Goal: Information Seeking & Learning: Learn about a topic

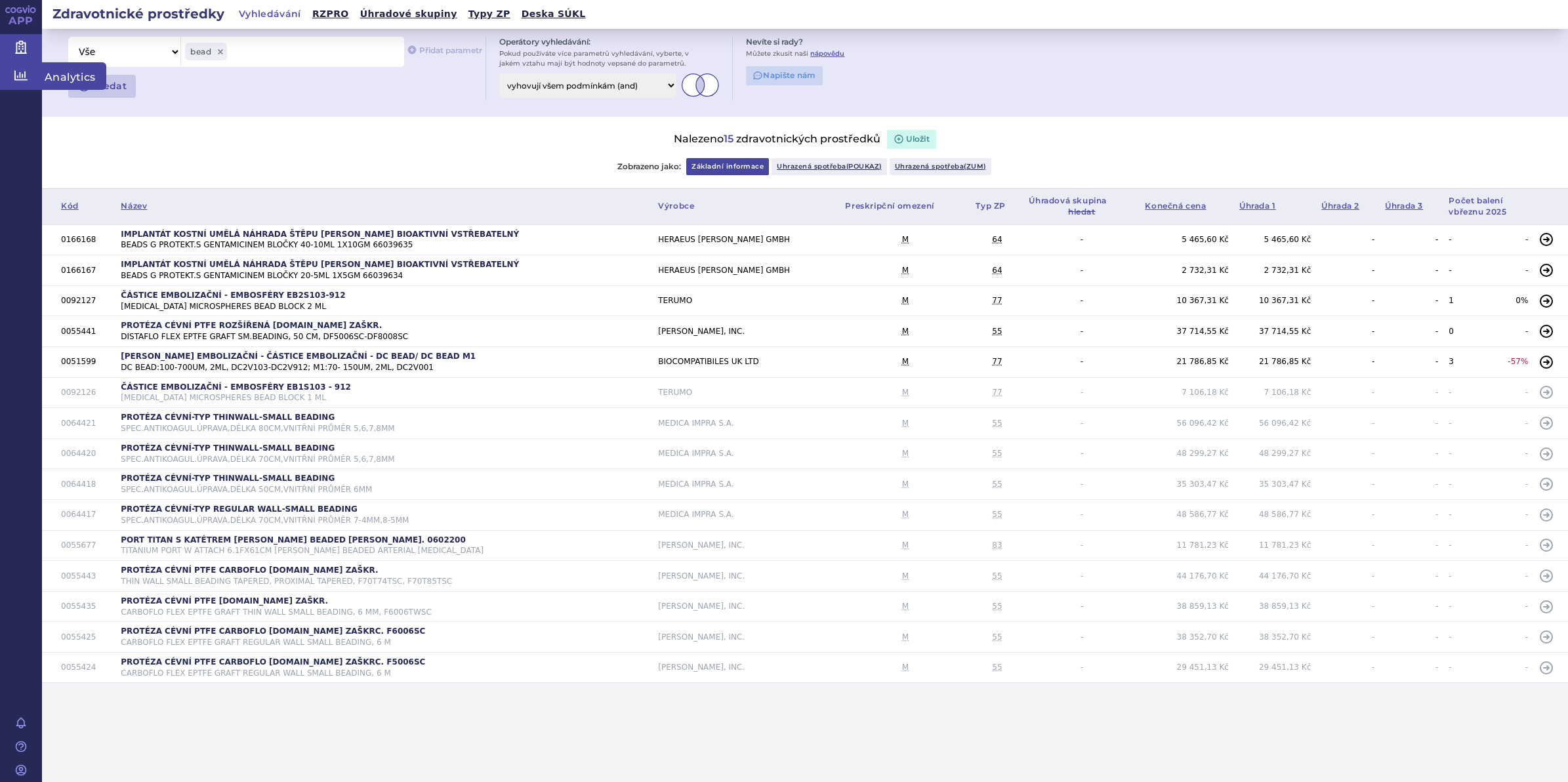
click at [30, 78] on link "Analytics" at bounding box center [21, 77] width 42 height 28
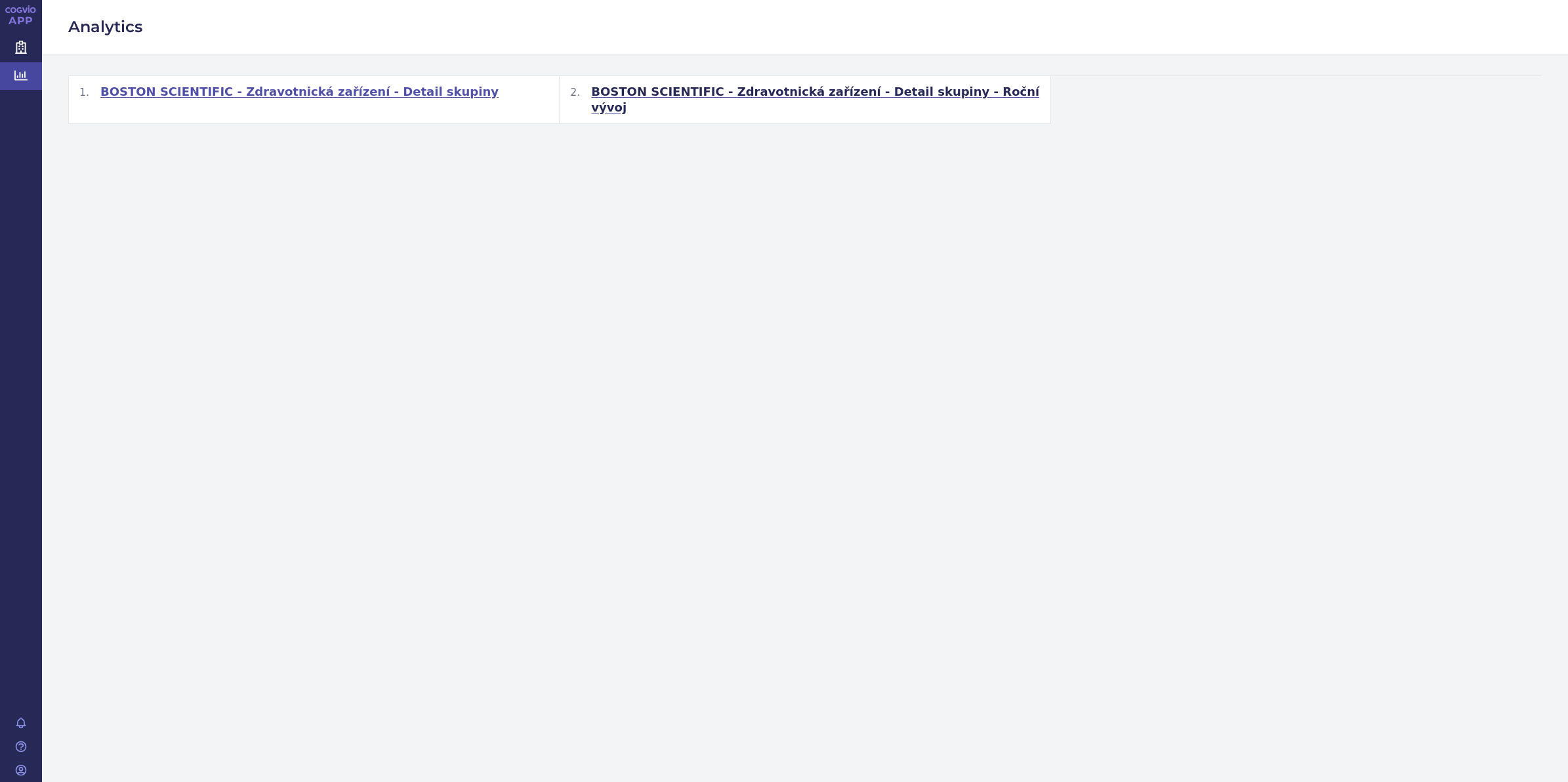
click at [254, 97] on span "BOSTON SCIENTIFIC - Zdravotnická zařízení - Detail skupiny" at bounding box center [299, 92] width 398 height 16
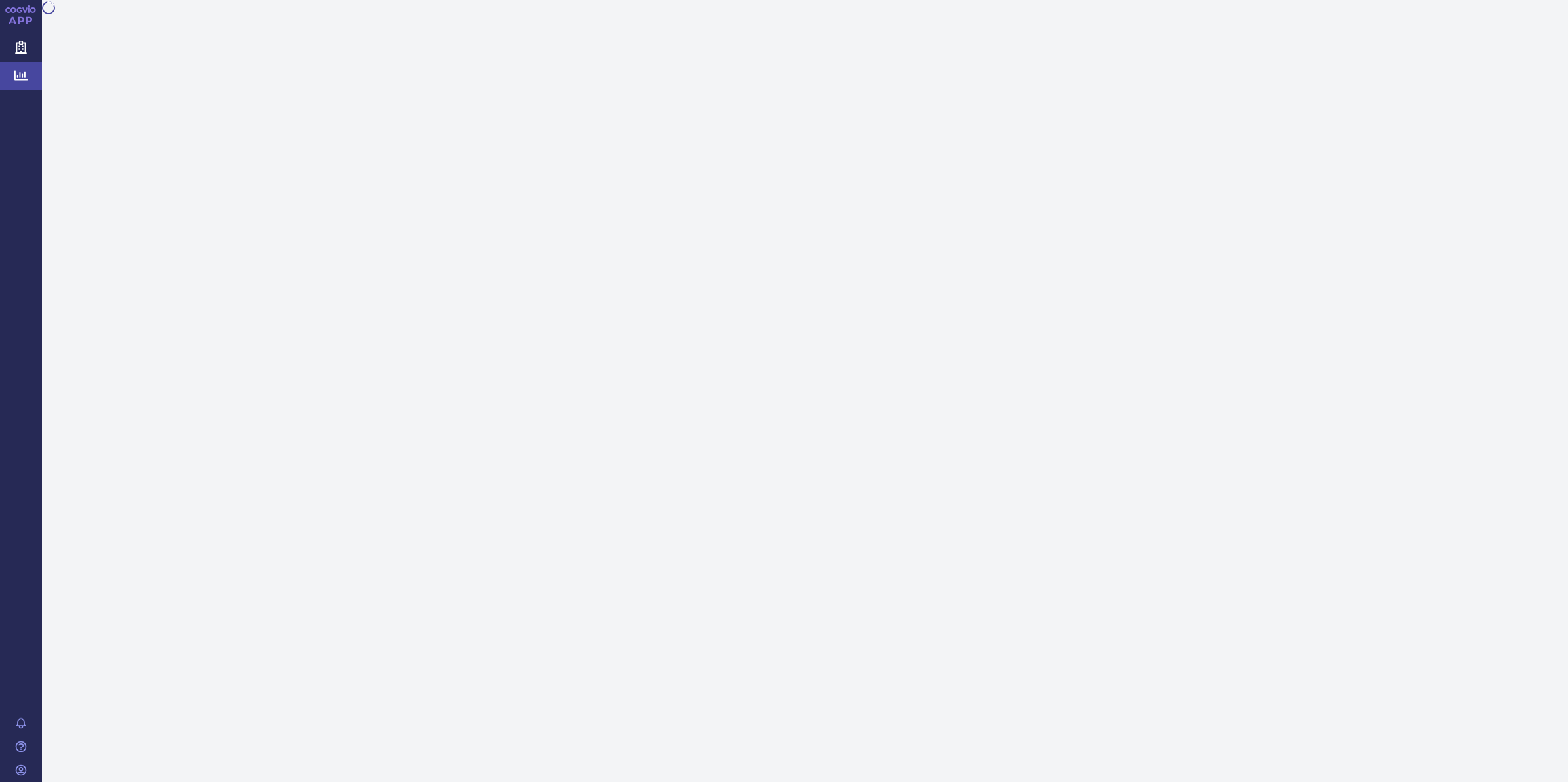
click at [254, 97] on div at bounding box center [805, 391] width 1526 height 782
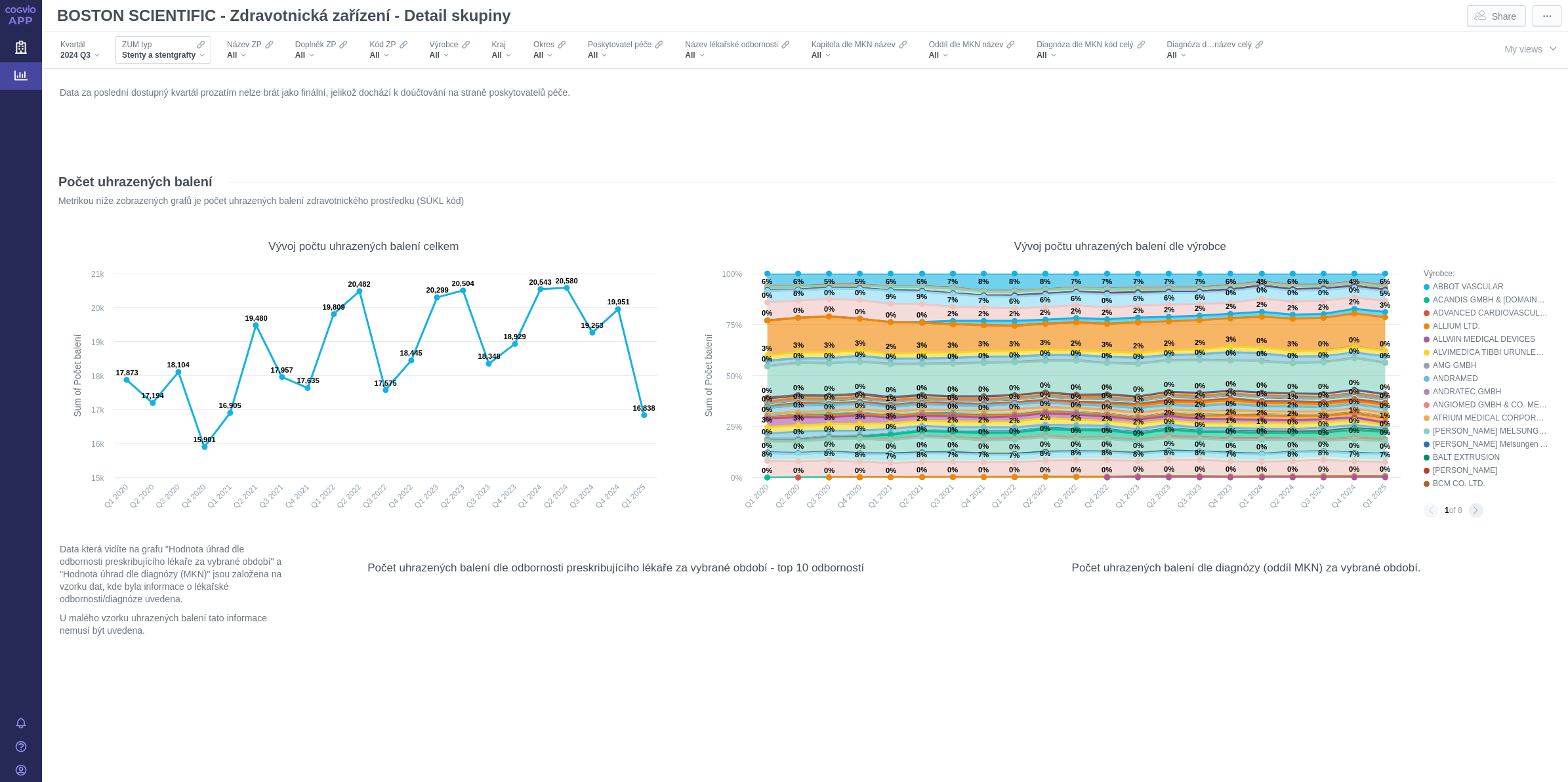
click at [206, 57] on div "ZUM typ Stenty a stentgrafty" at bounding box center [163, 50] width 95 height 28
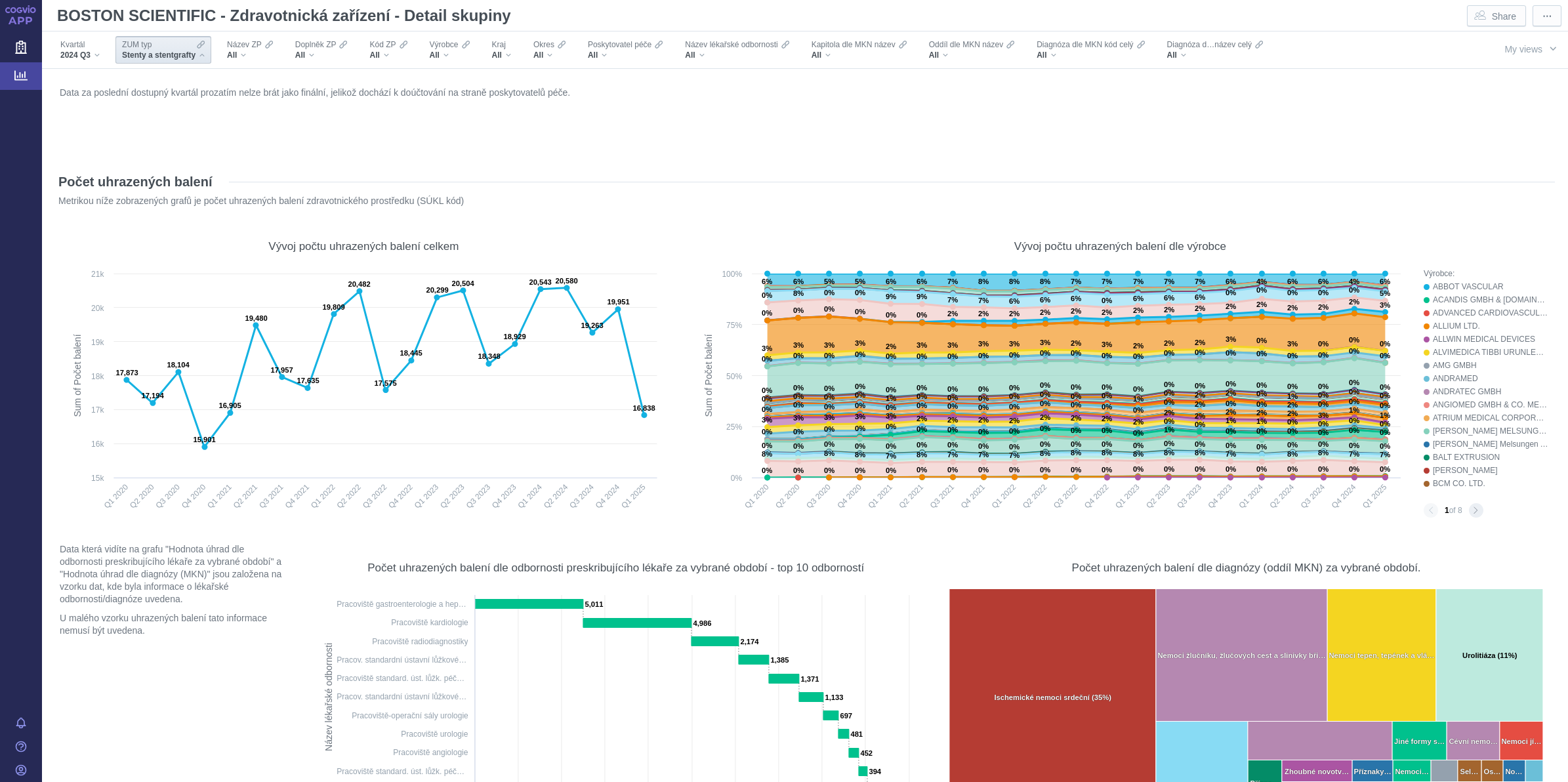
click at [206, 57] on div "ZUM typ Stenty a stentgrafty" at bounding box center [163, 50] width 95 height 28
click at [164, 45] on div "ZUM typ" at bounding box center [163, 45] width 82 height 11
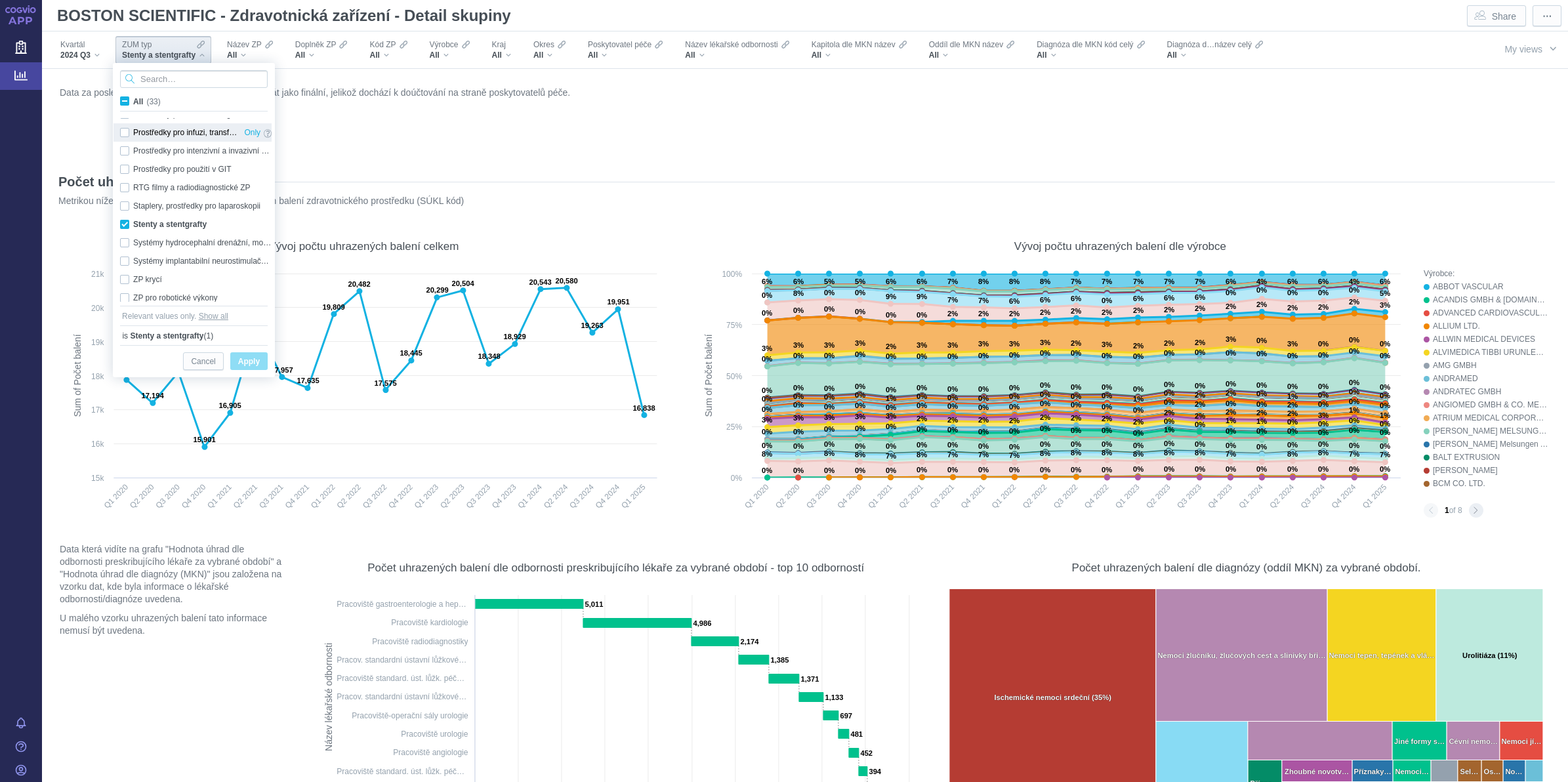
scroll to position [421, 0]
click at [211, 364] on span "Cancel" at bounding box center [203, 362] width 24 height 17
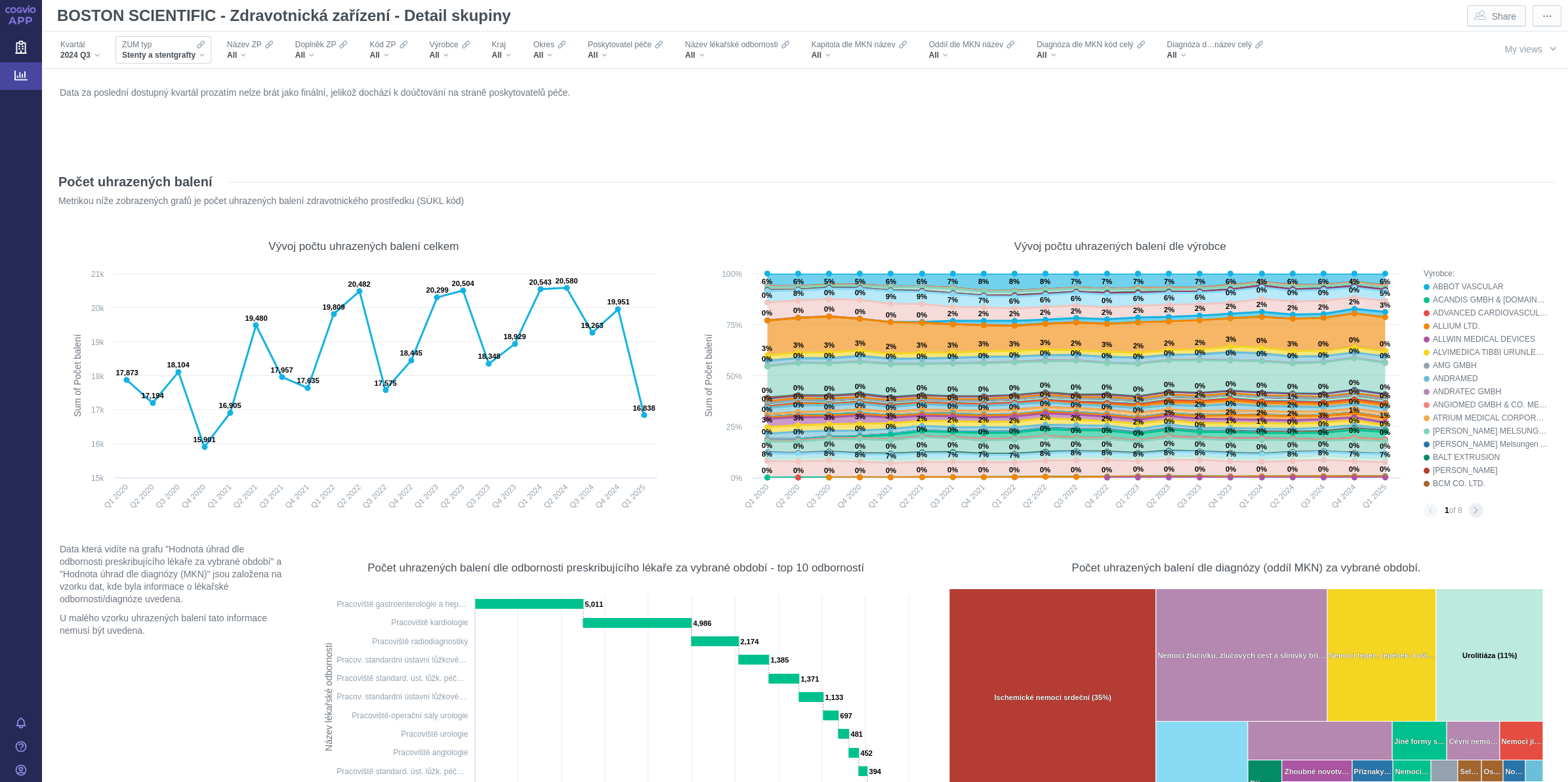
click at [182, 44] on div "ZUM typ" at bounding box center [163, 45] width 82 height 11
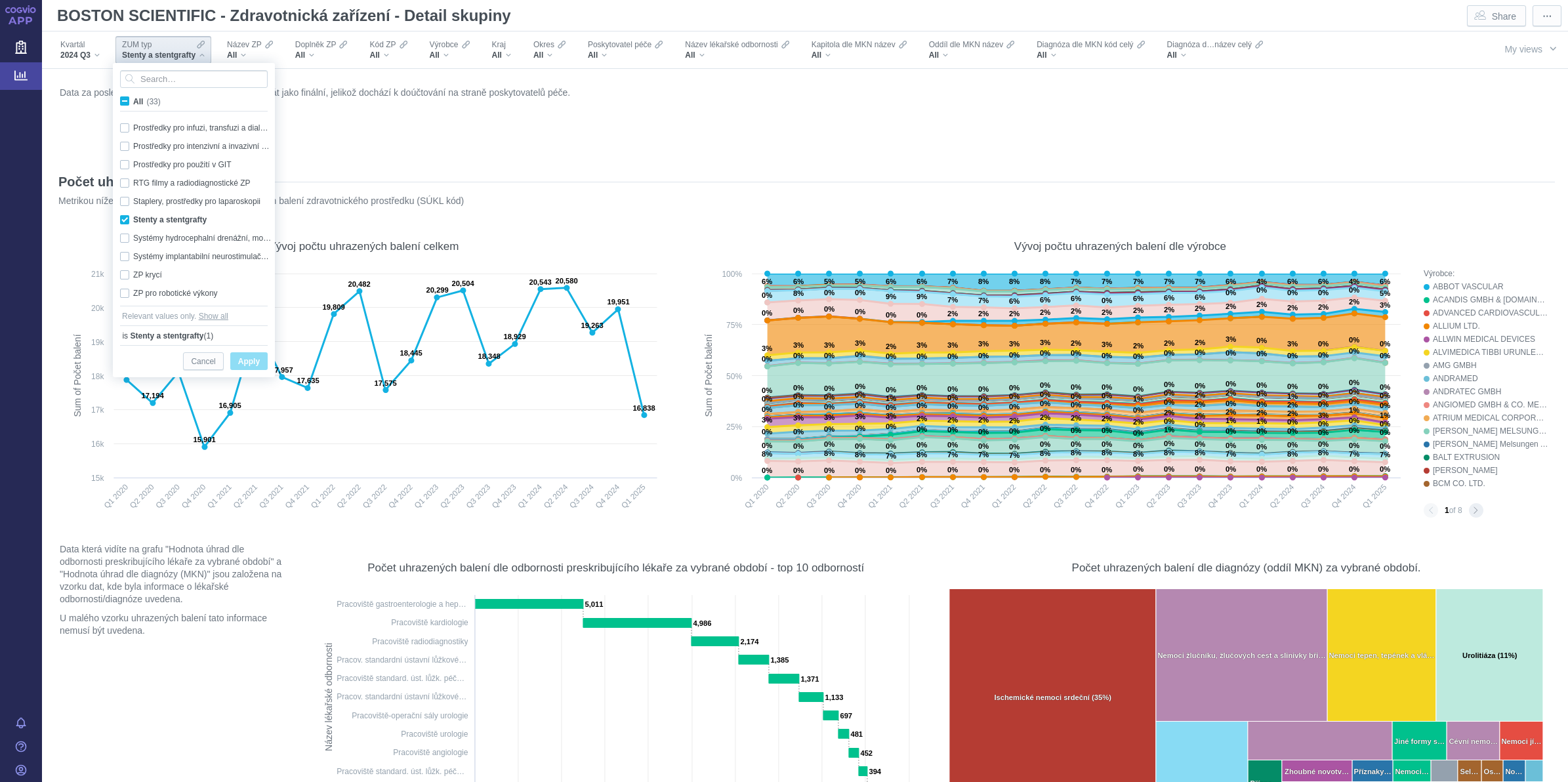
click at [133, 99] on span "All (33)" at bounding box center [147, 101] width 28 height 9
click at [133, 99] on input "All (33)" at bounding box center [137, 98] width 9 height 9
checkbox input "true"
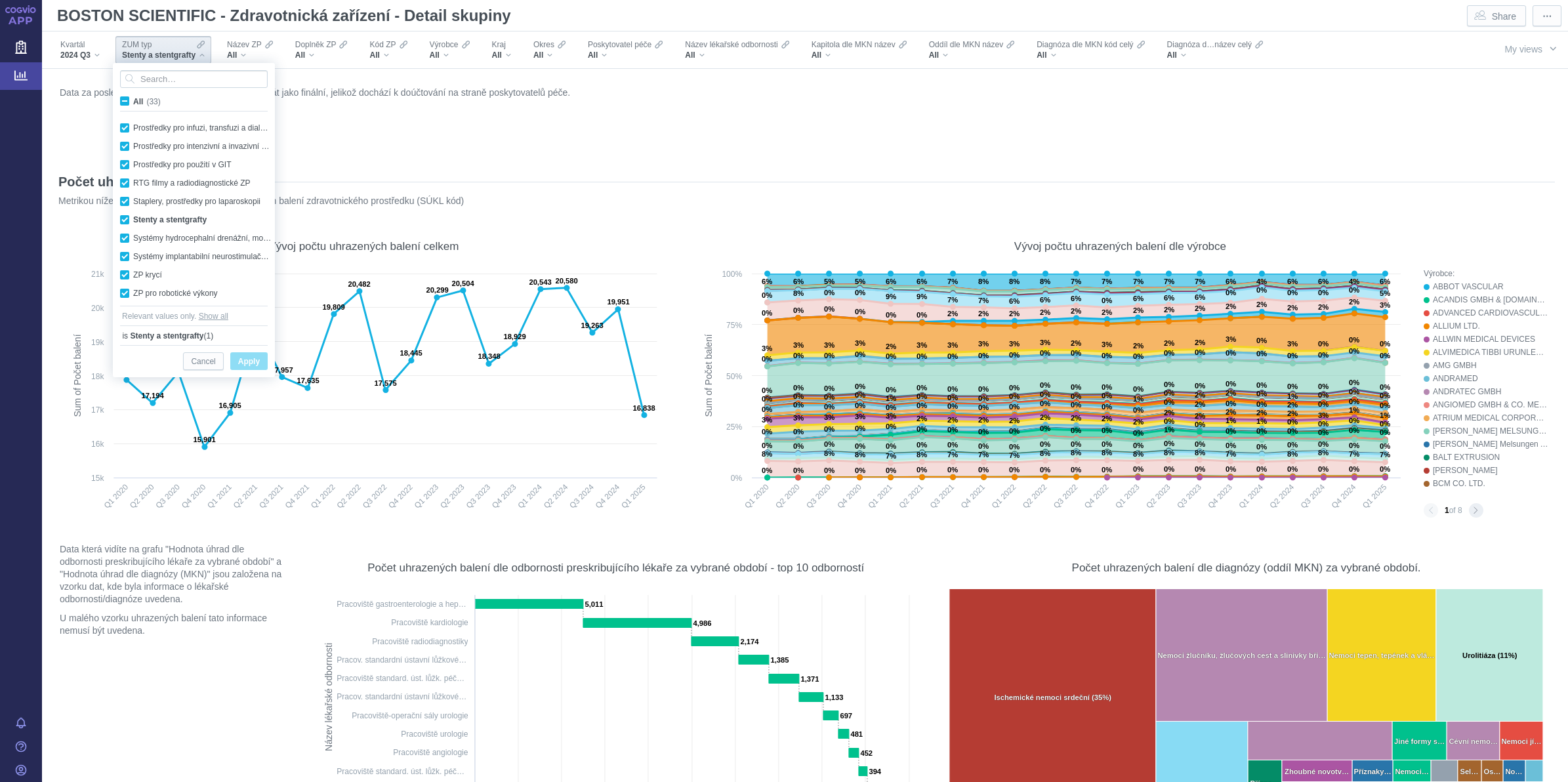
checkbox input "true"
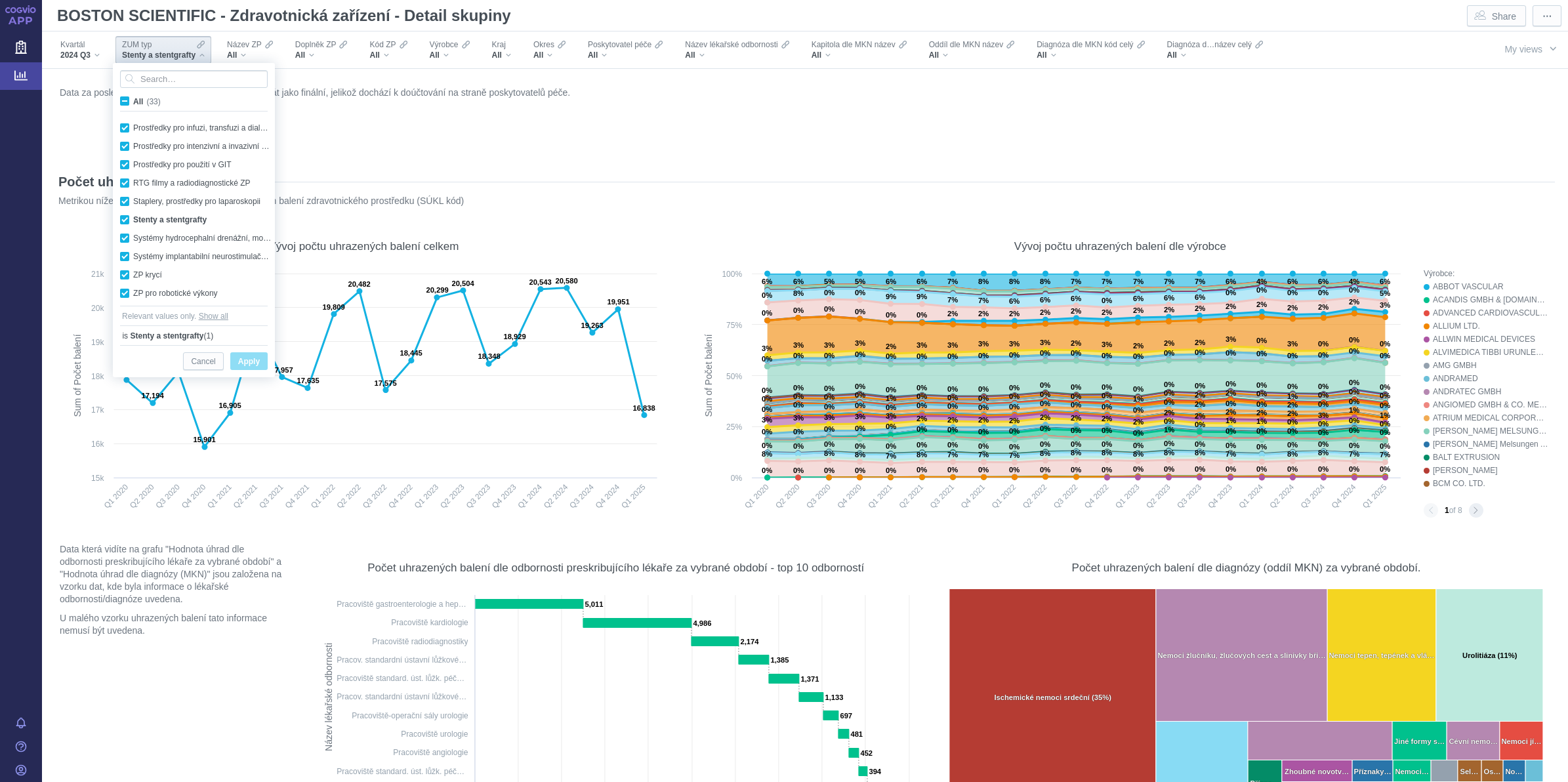
checkbox input "true"
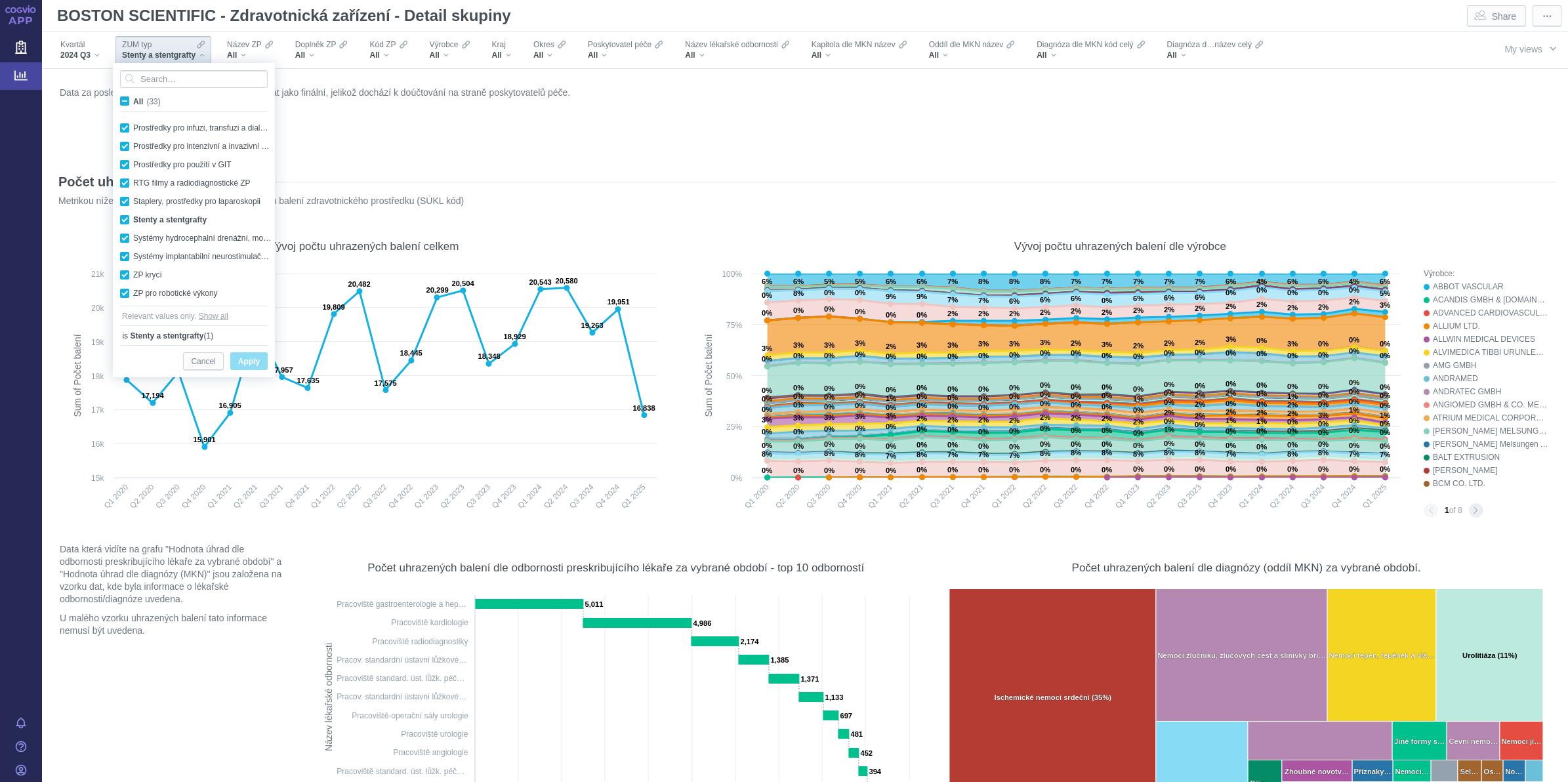
checkbox input "true"
click at [133, 99] on span "All (33)" at bounding box center [147, 101] width 28 height 9
click at [133, 99] on input "All (33)" at bounding box center [137, 98] width 9 height 9
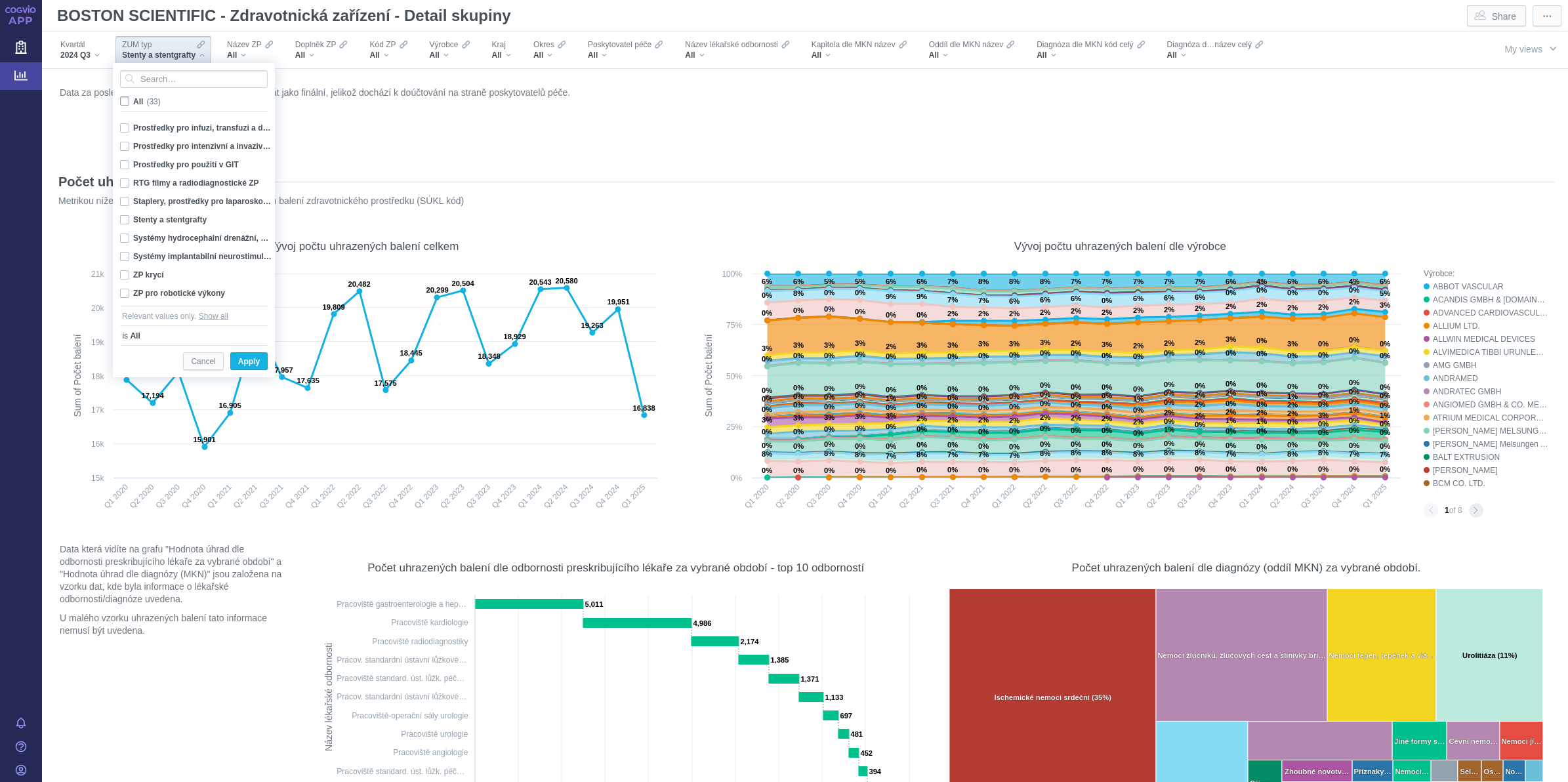
checkbox input "false"
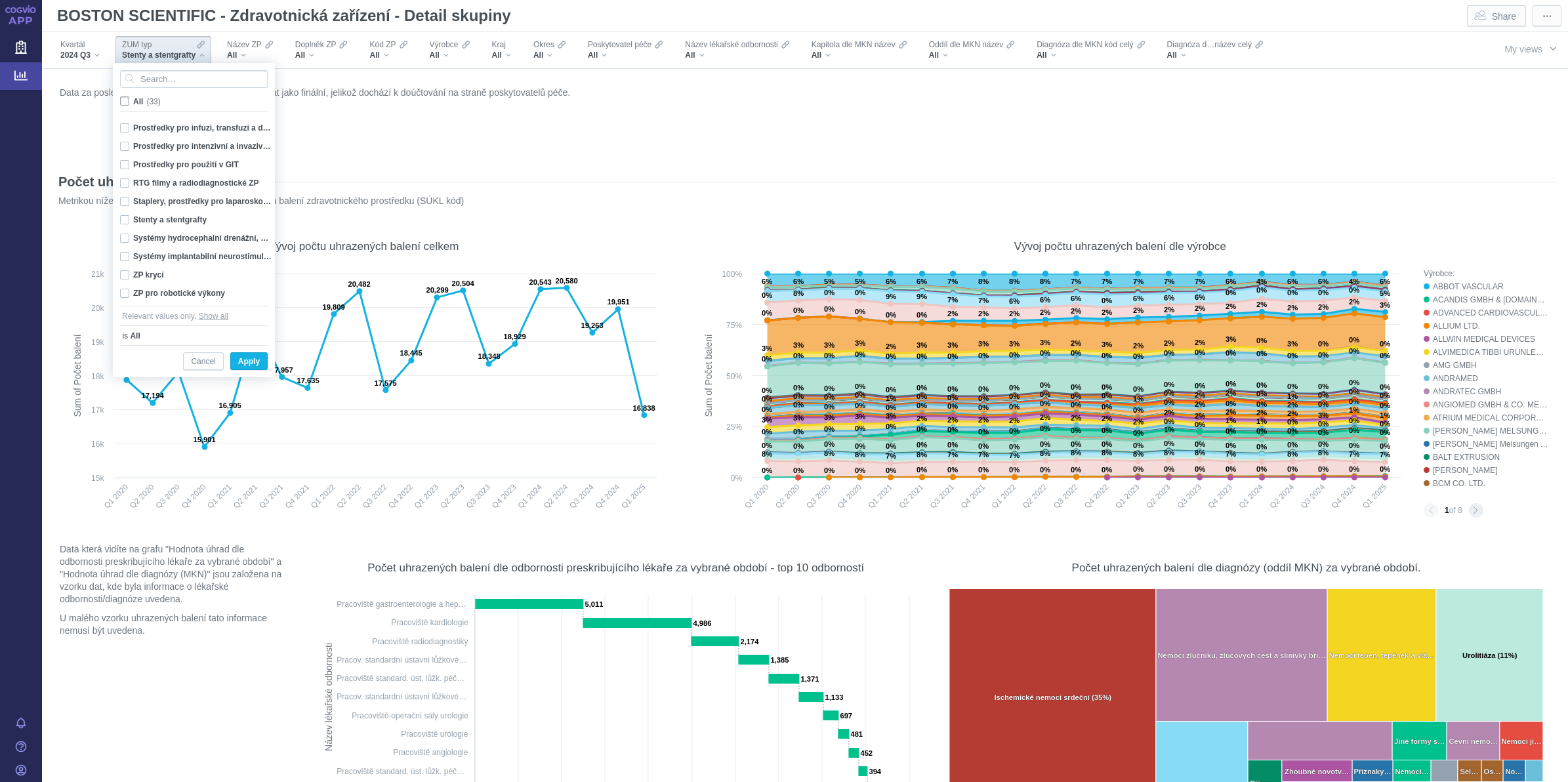
checkbox input "false"
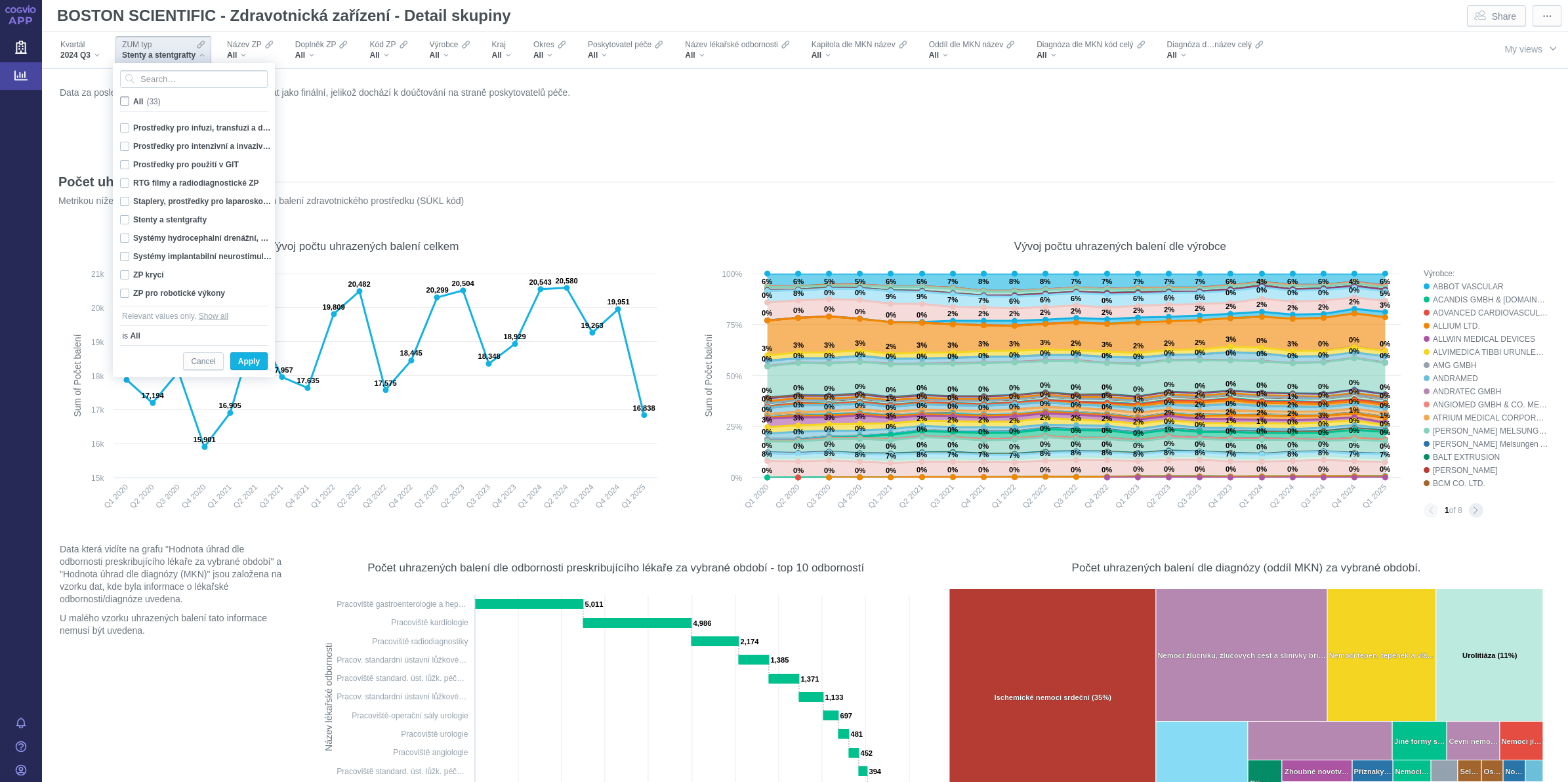
checkbox input "false"
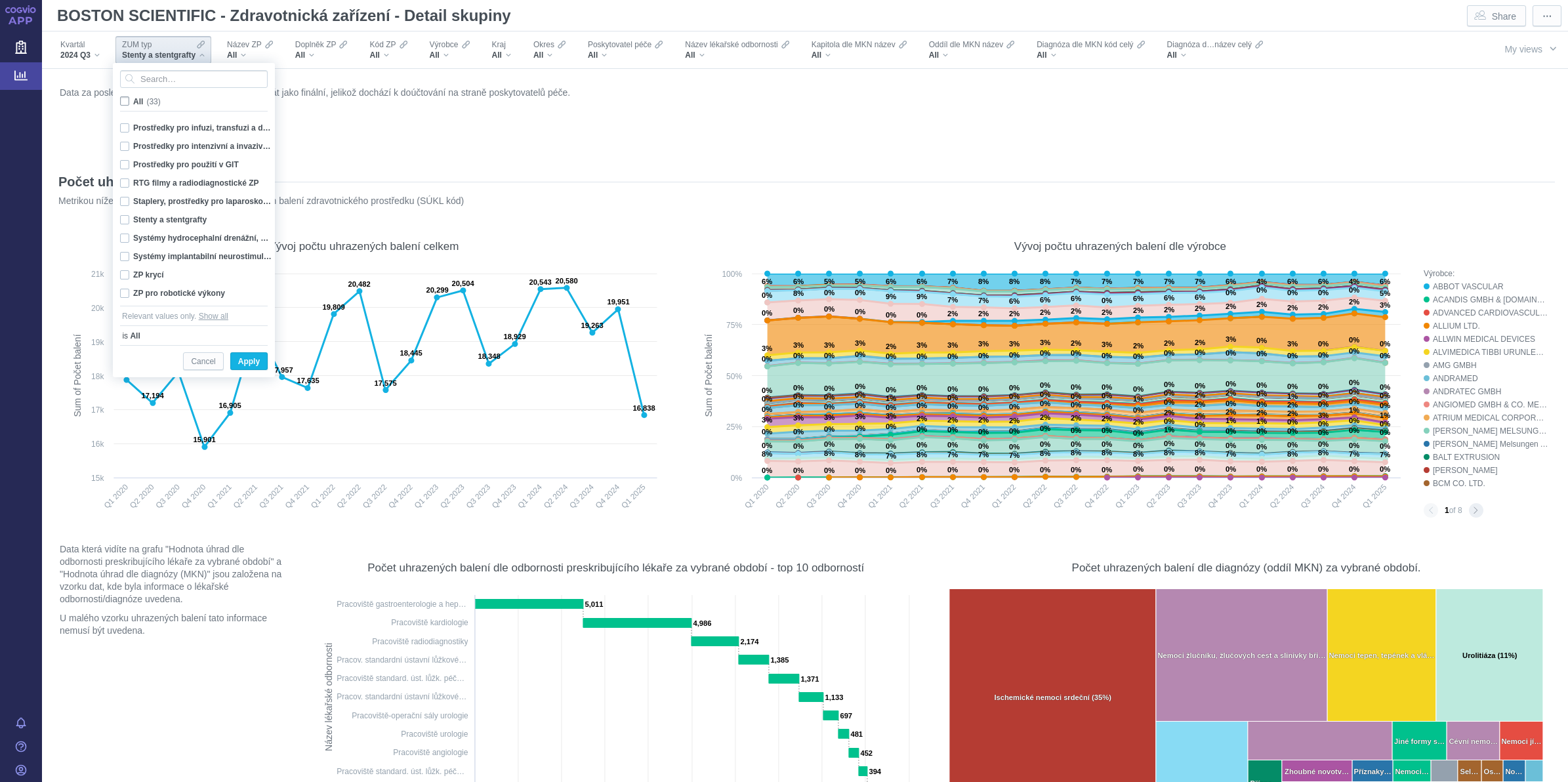
checkbox input "false"
click at [165, 85] on input "Search attribute values" at bounding box center [194, 79] width 148 height 18
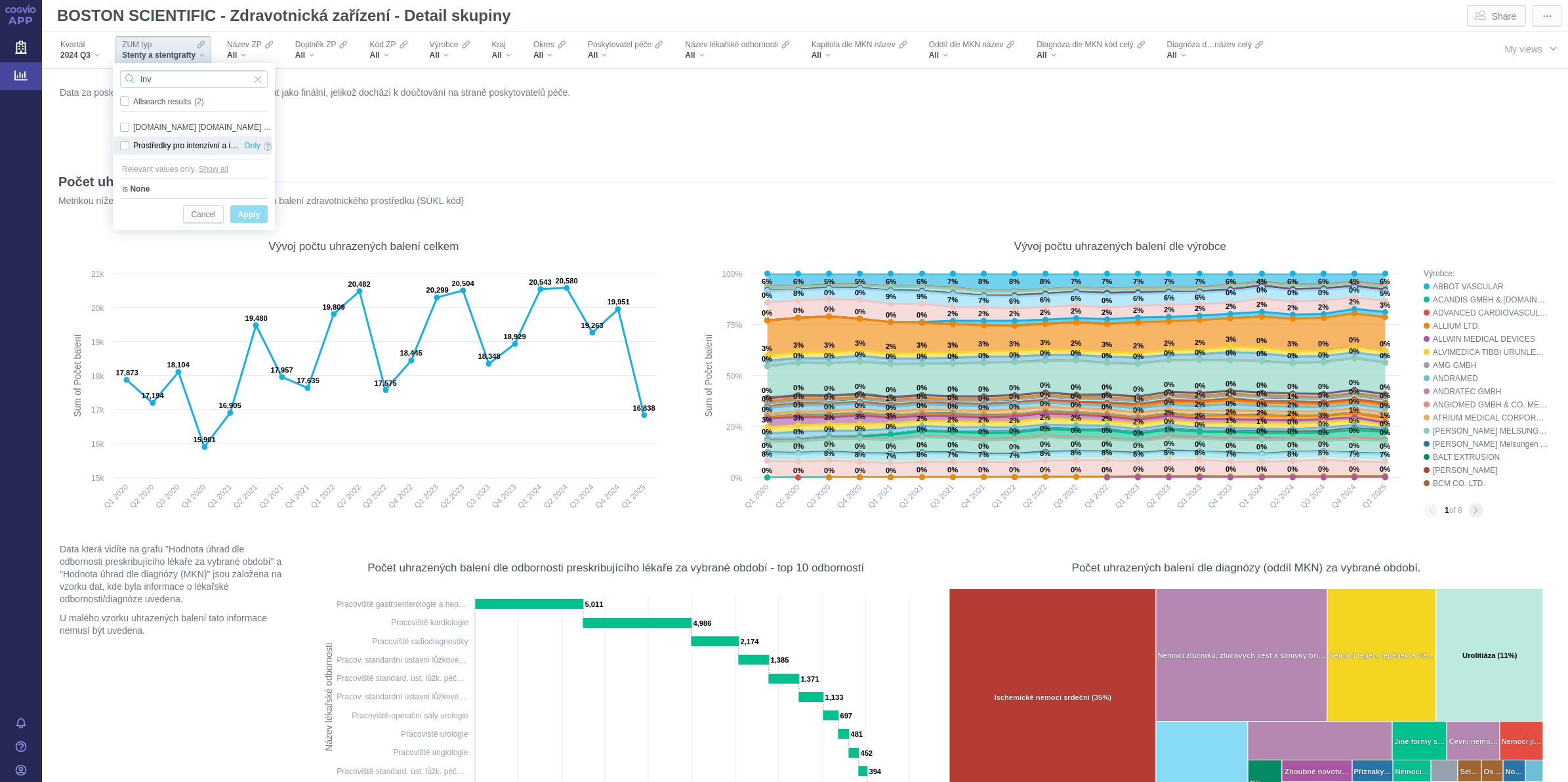
type input "inv"
click at [126, 148] on div "Prostředky pro intenzivní a invazivní kardiologii Only" at bounding box center [196, 145] width 165 height 18
checkbox input "true"
click at [246, 214] on span "Apply" at bounding box center [249, 215] width 22 height 17
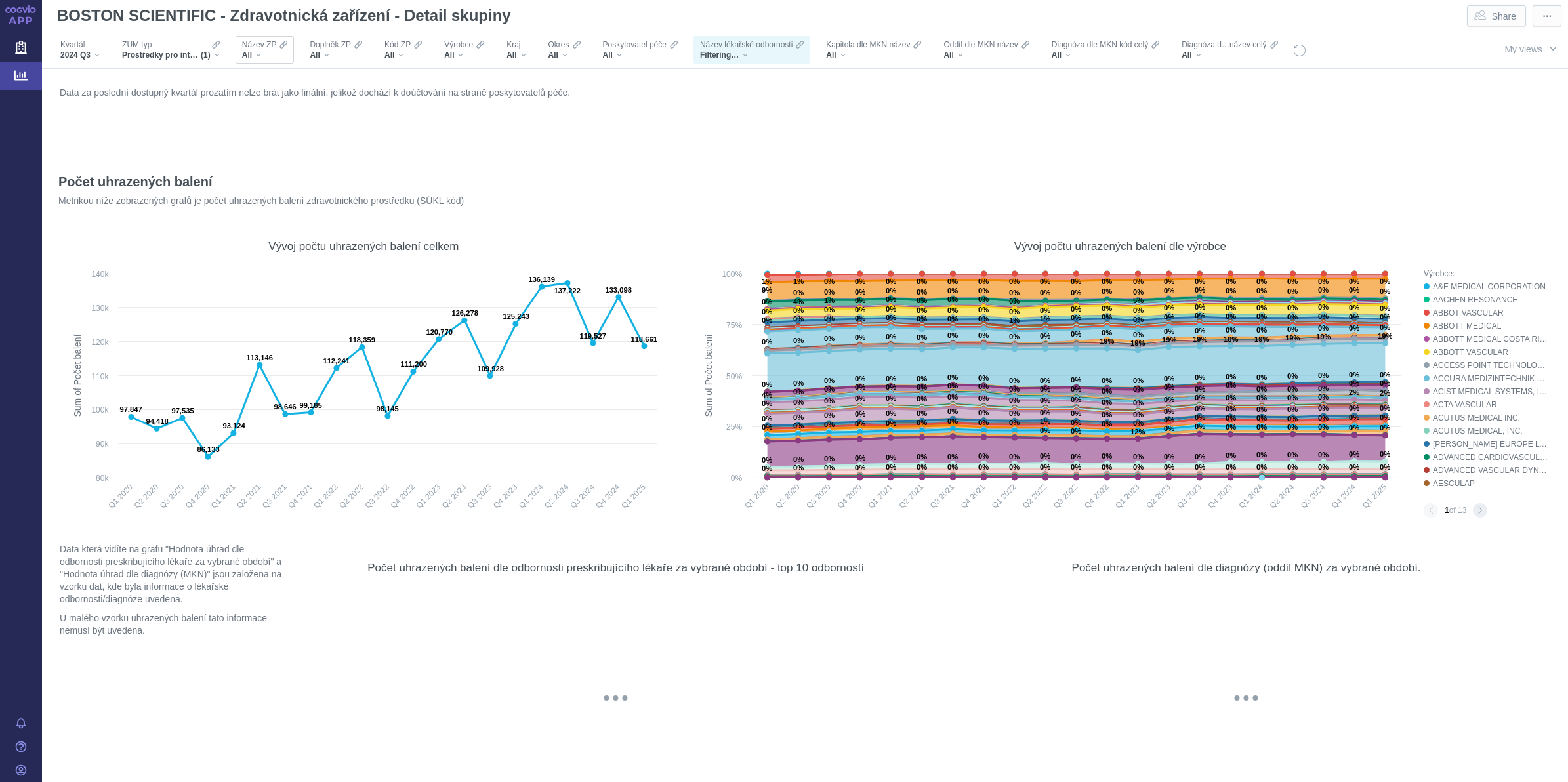
click at [279, 51] on div "All" at bounding box center [265, 55] width 46 height 11
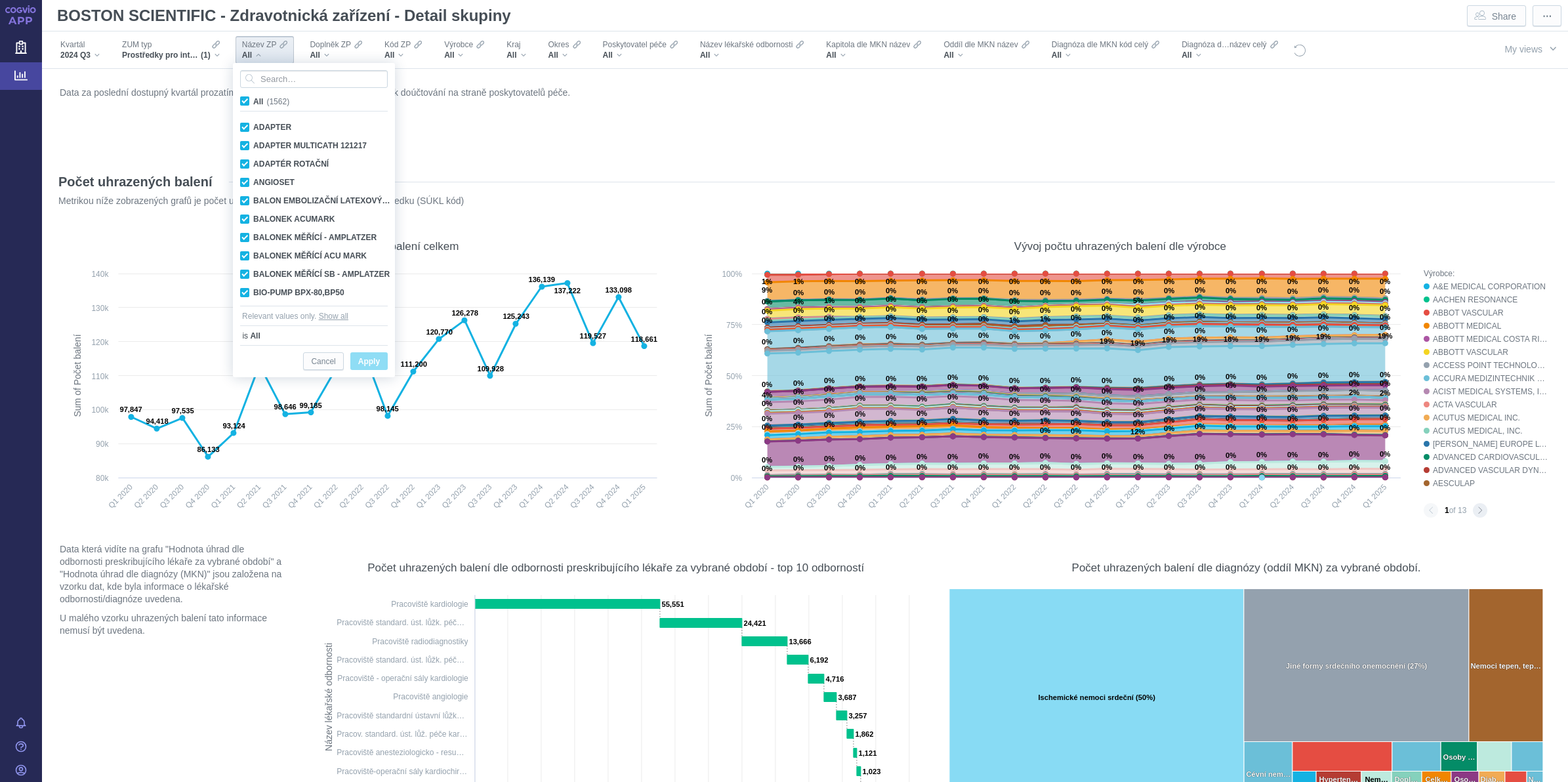
click at [253, 101] on span "All (1562)" at bounding box center [271, 101] width 36 height 9
click at [253, 101] on input "All (1562)" at bounding box center [257, 98] width 9 height 9
checkbox input "false"
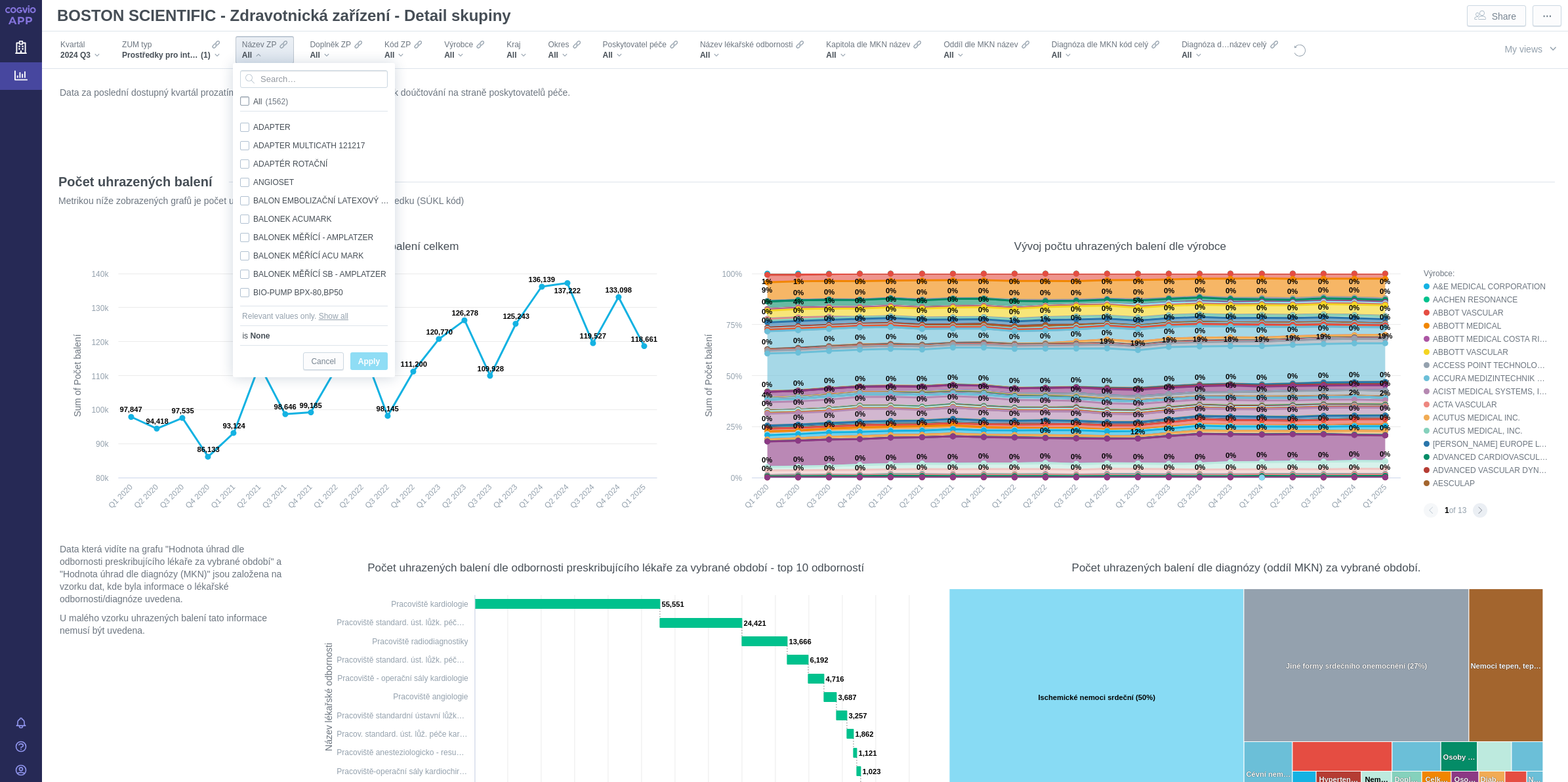
checkbox input "false"
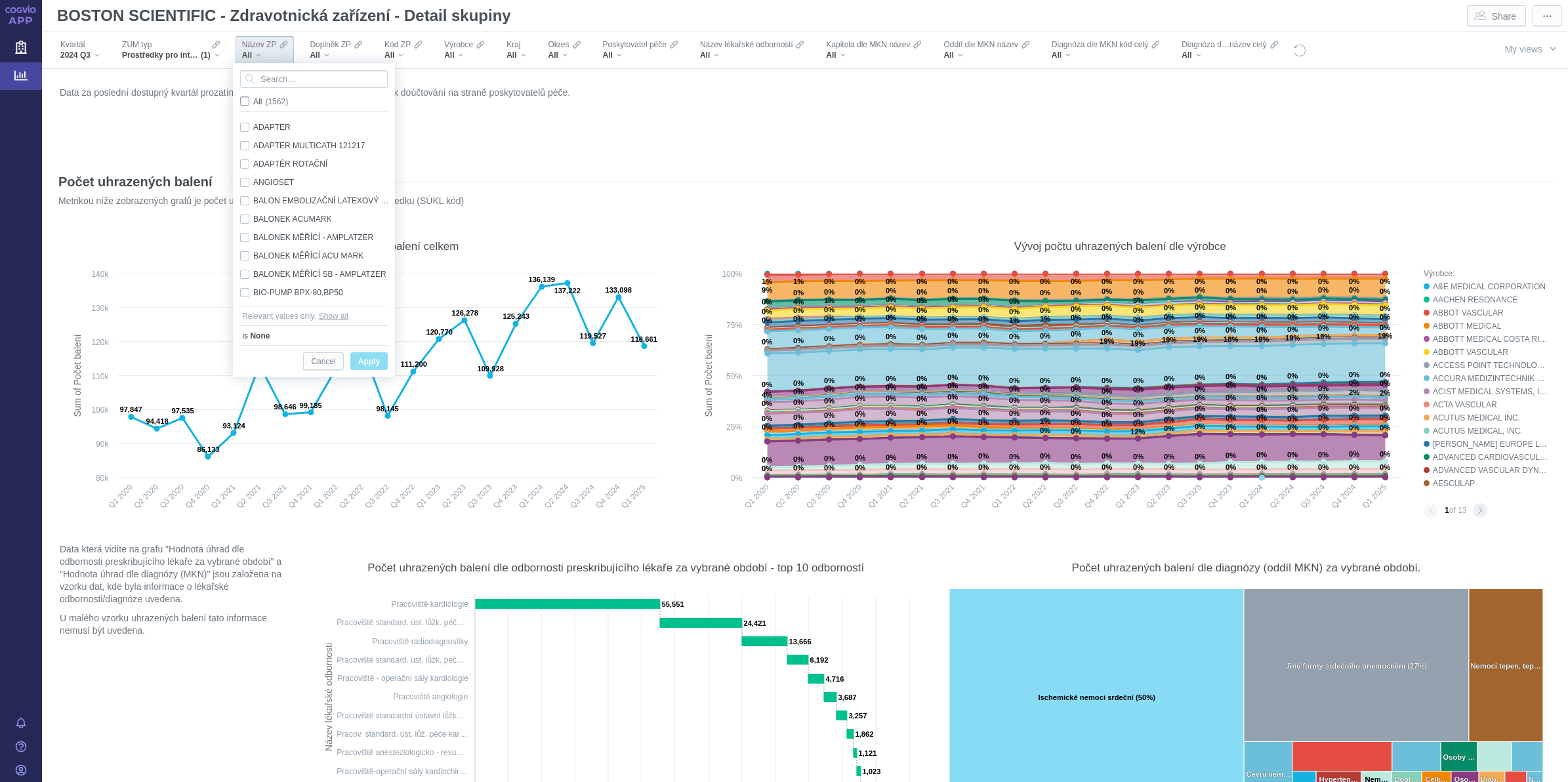
checkbox input "false"
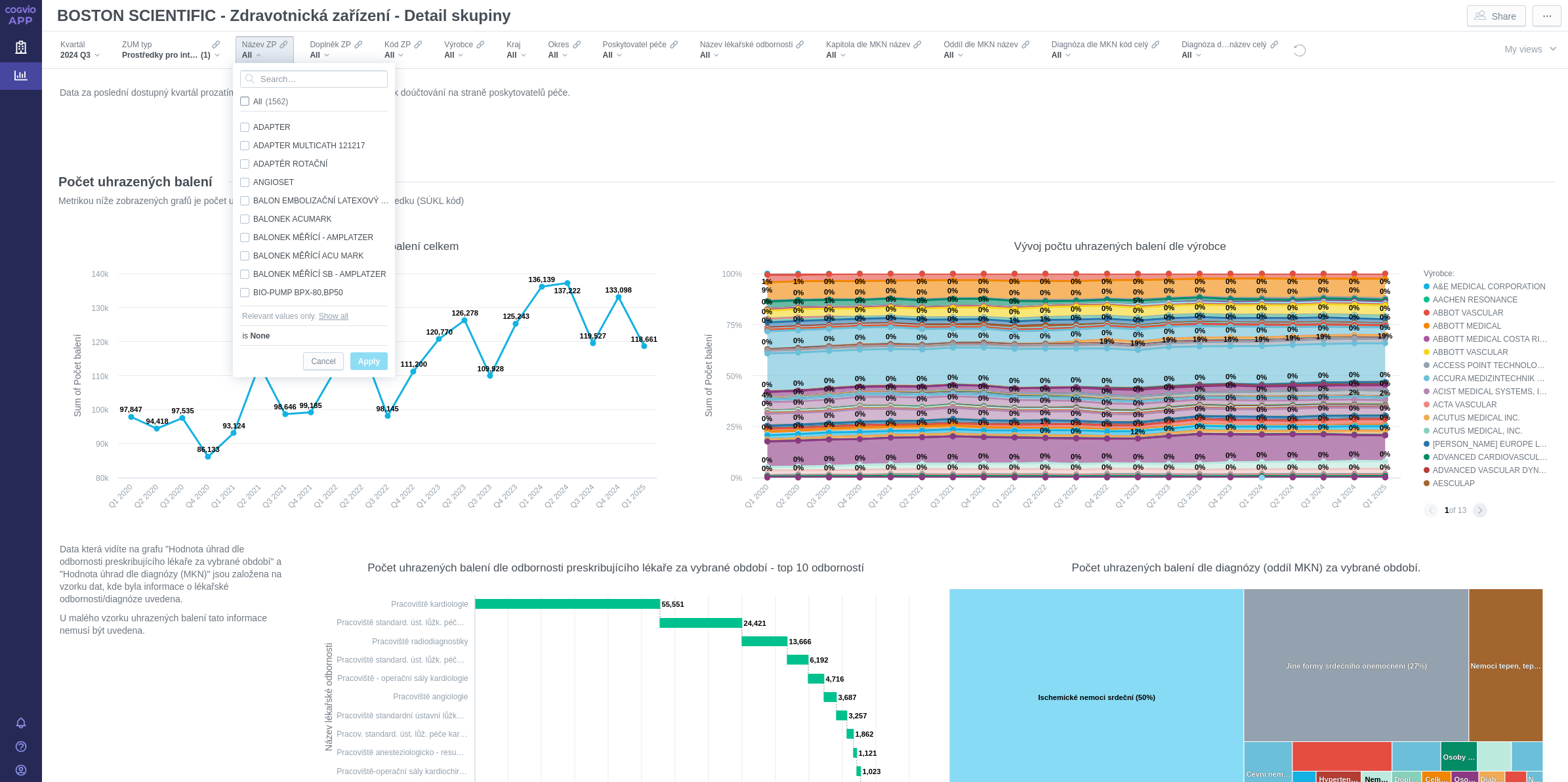
checkbox input "false"
click at [316, 80] on input "Search attribute values" at bounding box center [314, 79] width 148 height 18
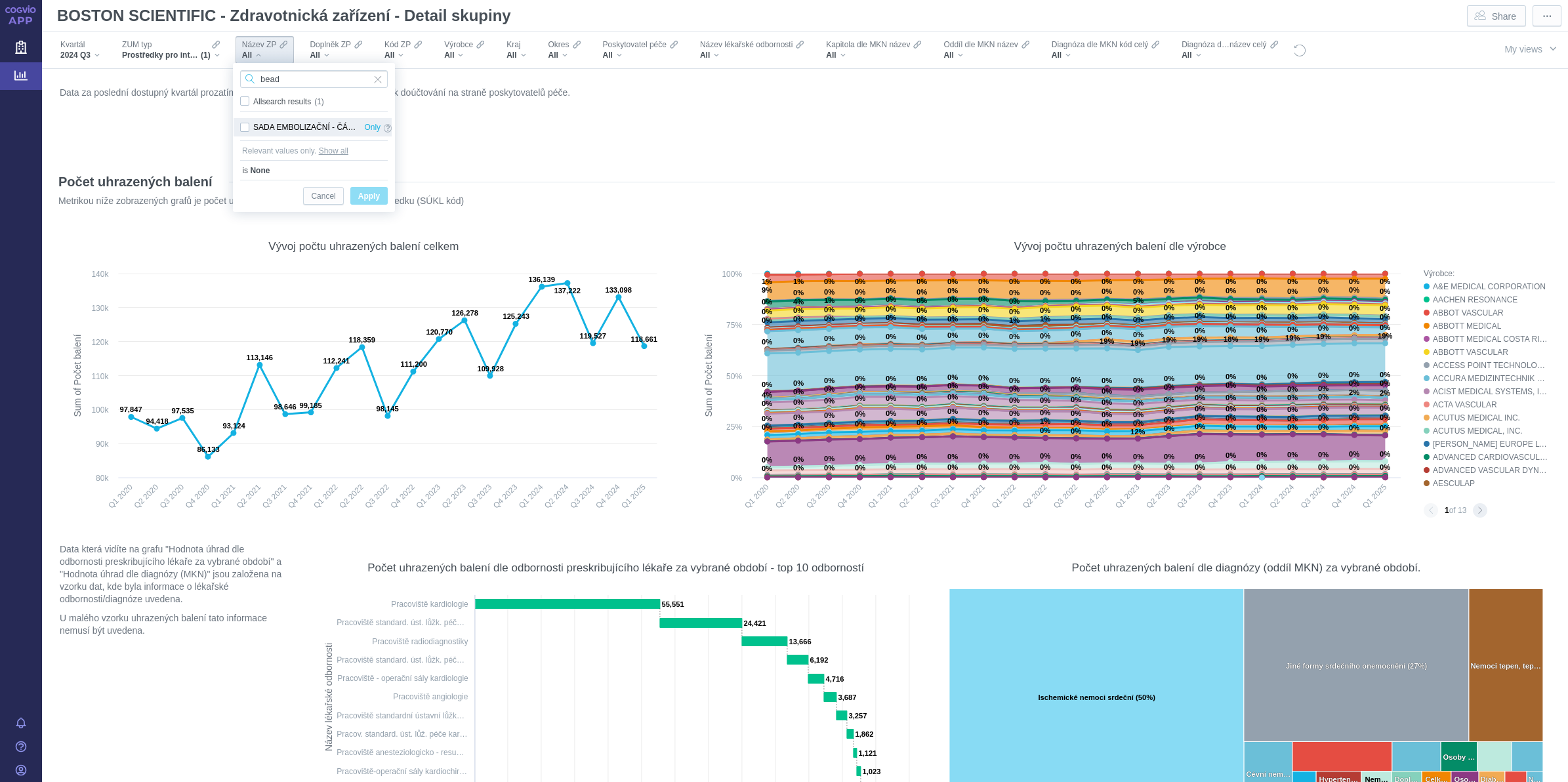
type input "bead"
click at [244, 126] on div "SADA EMBOLIZAČNÍ - ČÁSTICE EMBOLIZAČNÍ - DC BEAD/ DC BEAD M1 Only" at bounding box center [316, 127] width 165 height 18
checkbox input "true"
click at [378, 197] on span "Apply" at bounding box center [369, 196] width 22 height 17
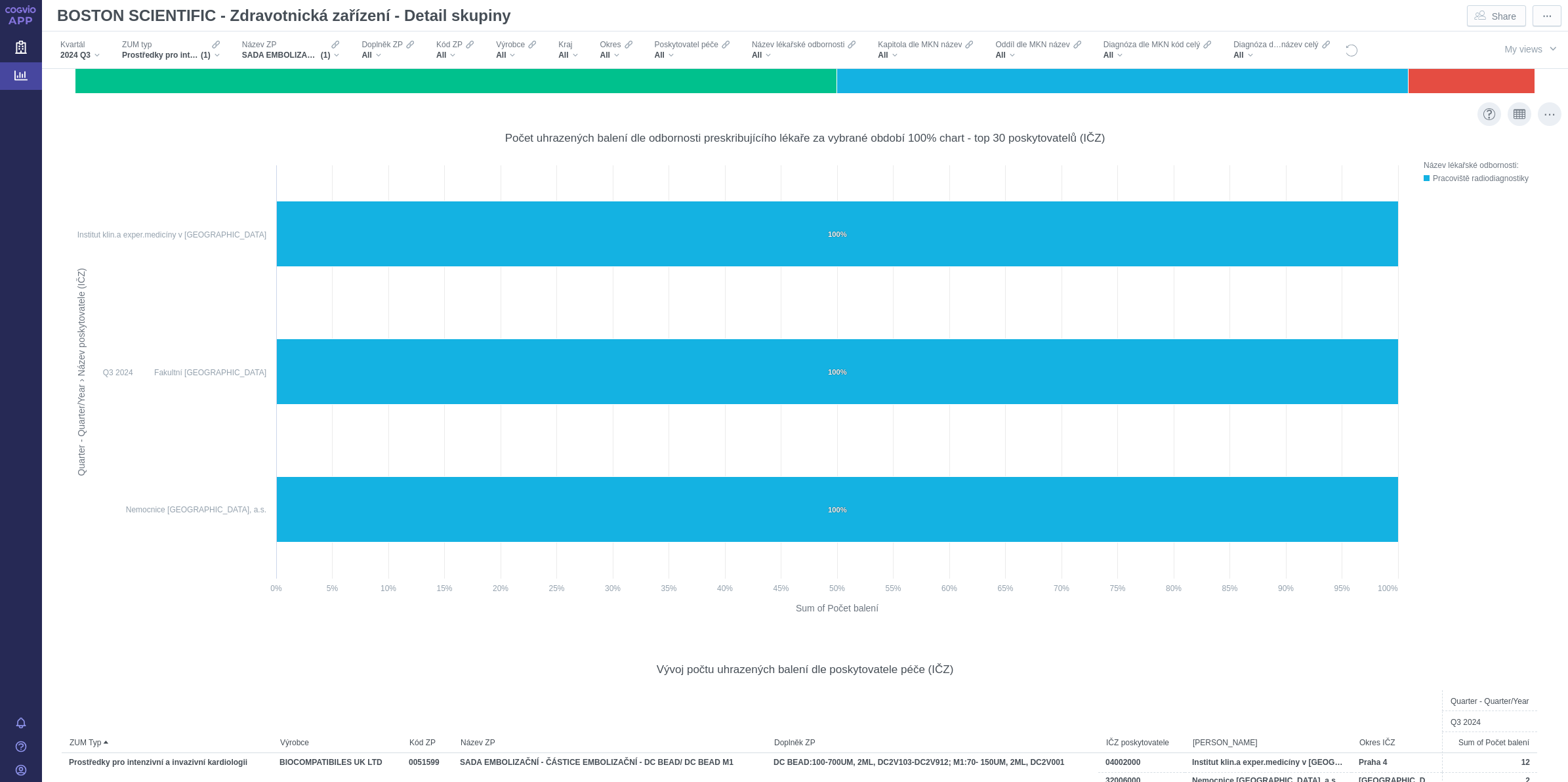
scroll to position [1707, 0]
